Goal: Task Accomplishment & Management: Use online tool/utility

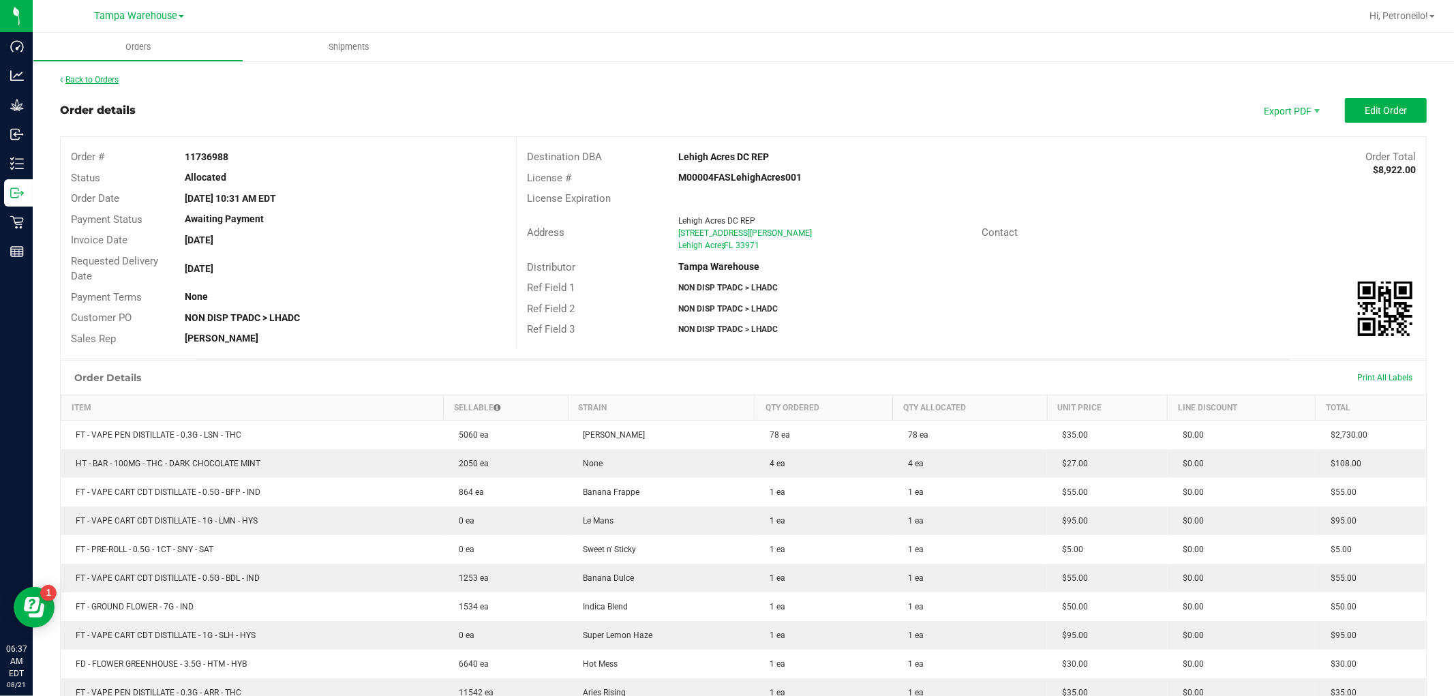
click at [113, 80] on link "Back to Orders" at bounding box center [89, 80] width 59 height 10
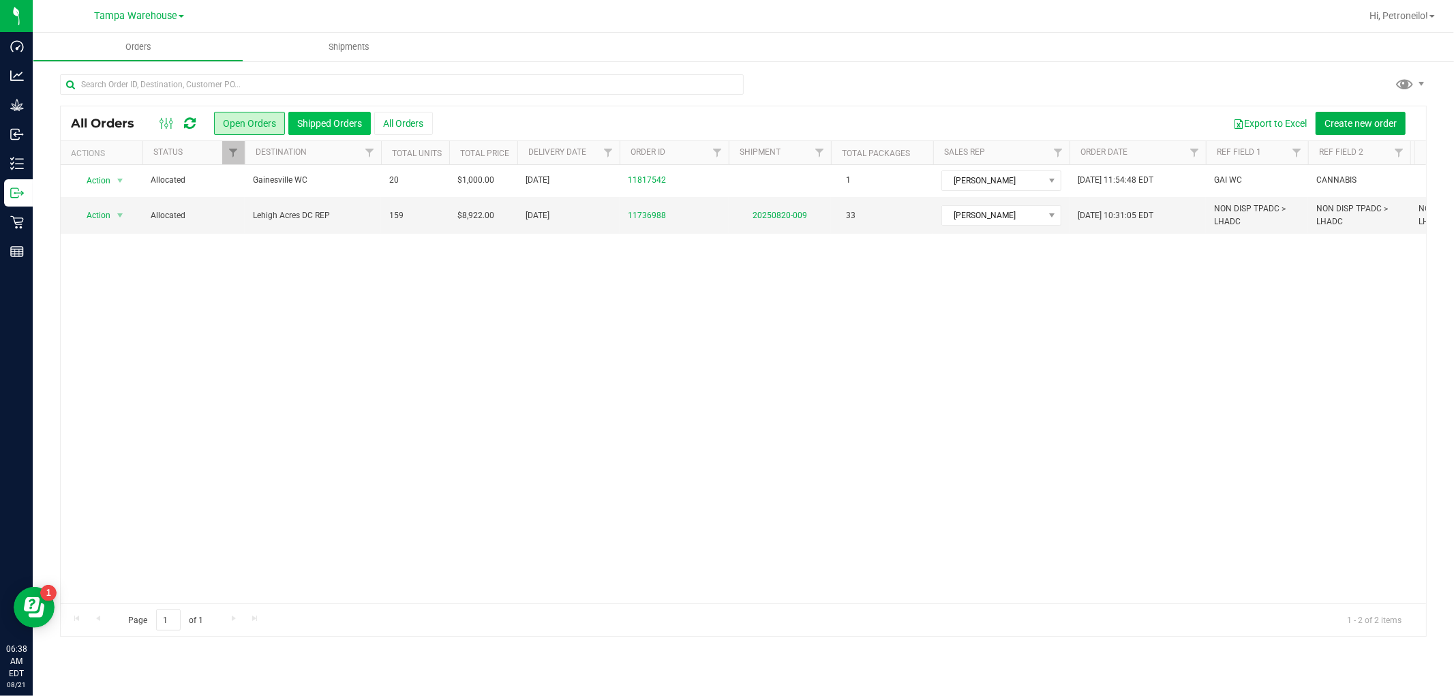
click at [341, 121] on button "Shipped Orders" at bounding box center [329, 123] width 82 height 23
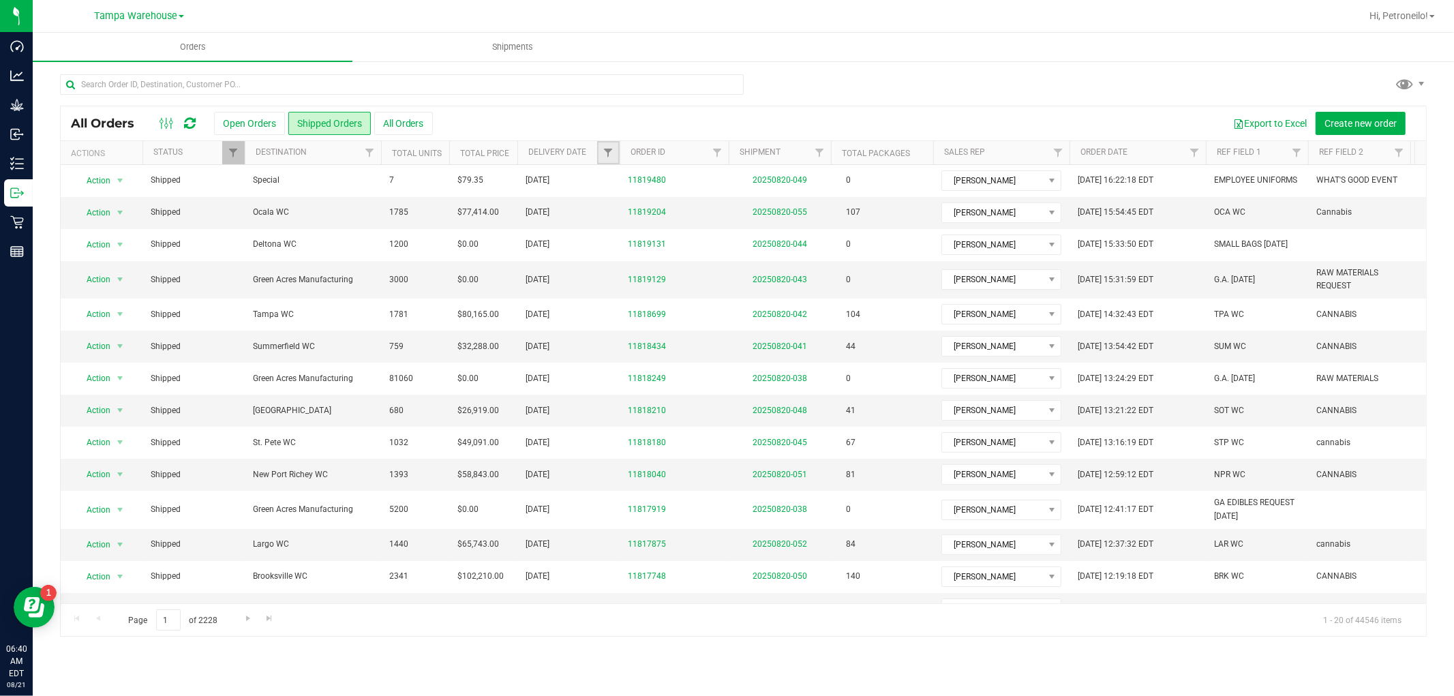
click at [598, 151] on link "Filter" at bounding box center [608, 152] width 22 height 23
click at [728, 232] on span "select" at bounding box center [735, 235] width 20 height 19
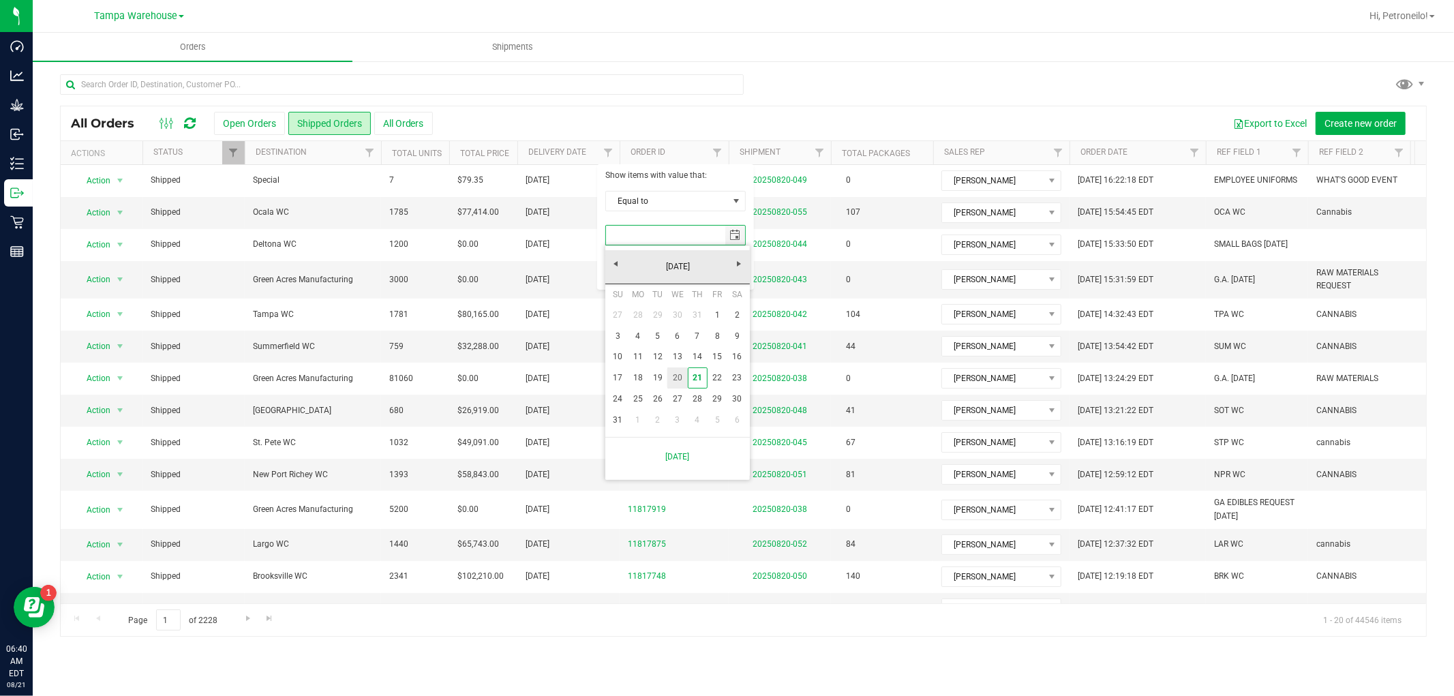
click at [677, 372] on link "20" at bounding box center [677, 377] width 20 height 21
type input "[DATE]"
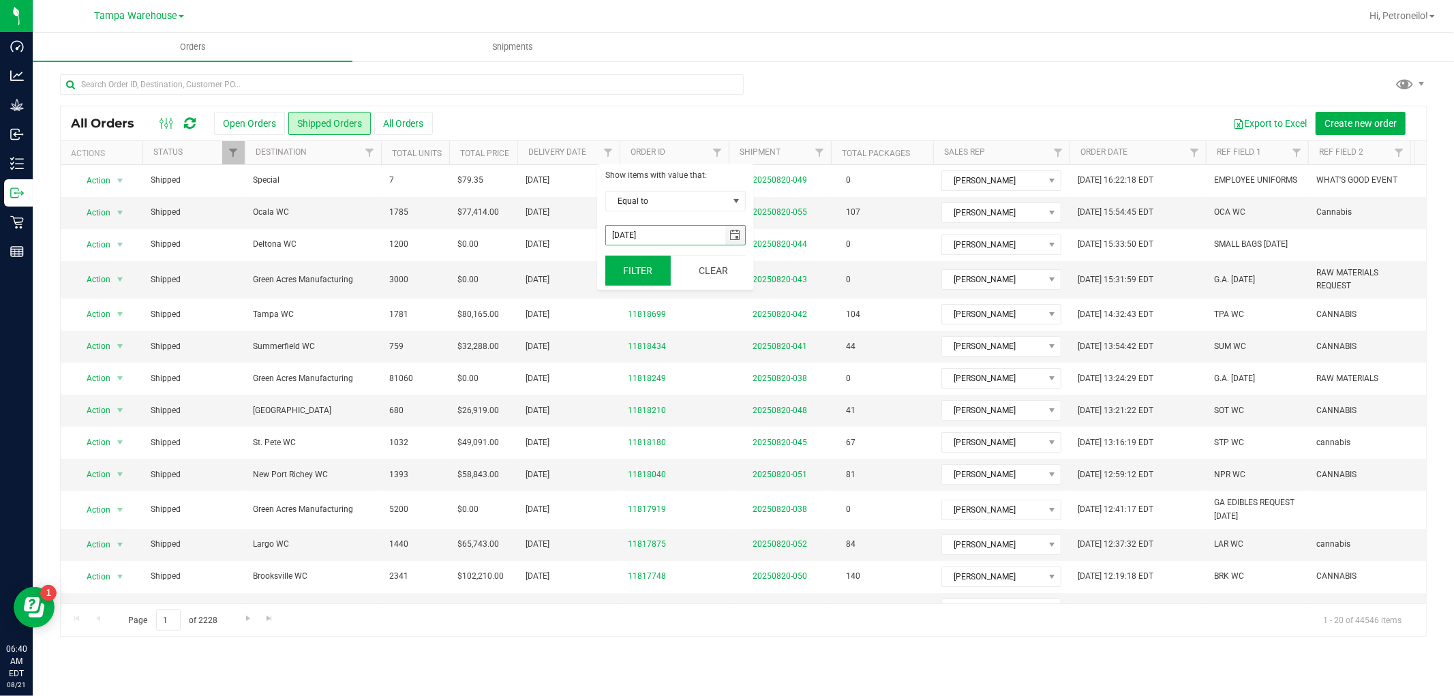
click at [639, 269] on button "Filter" at bounding box center [637, 271] width 65 height 30
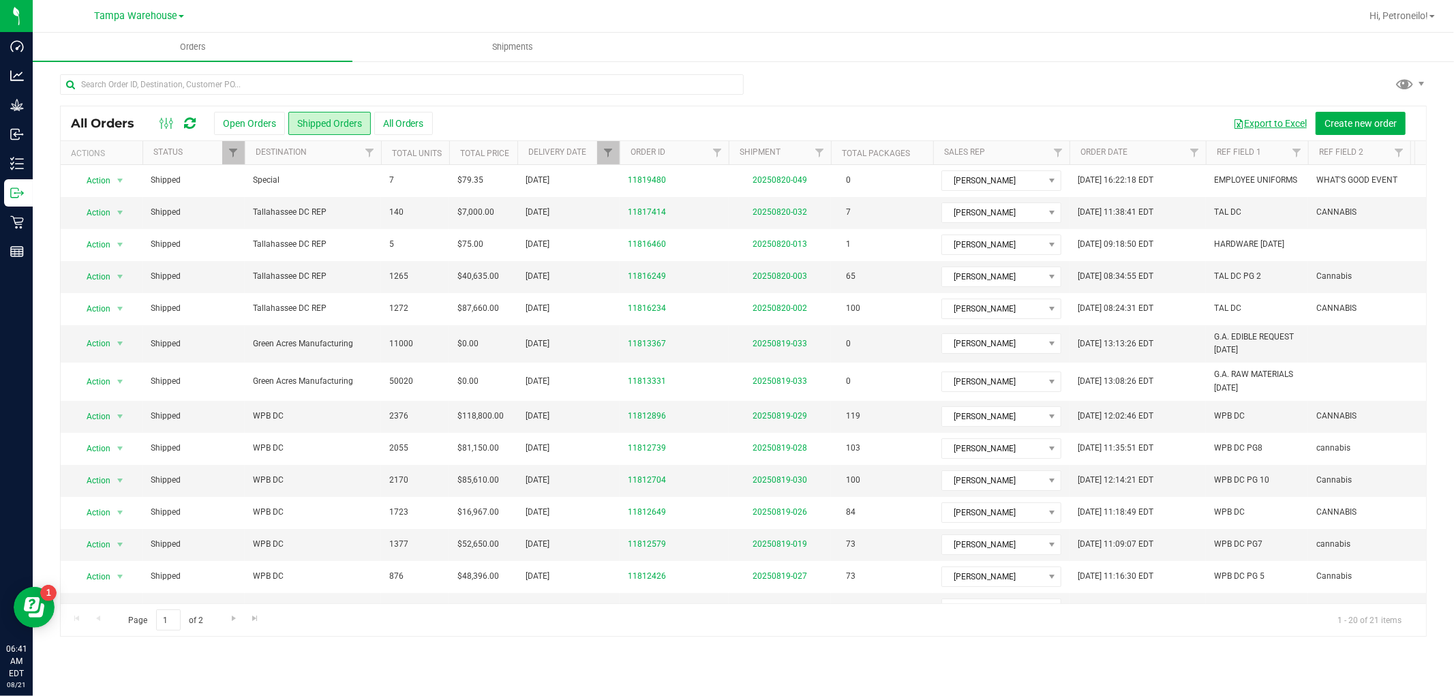
click at [1268, 118] on button "Export to Excel" at bounding box center [1269, 123] width 91 height 23
